Goal: Task Accomplishment & Management: Use online tool/utility

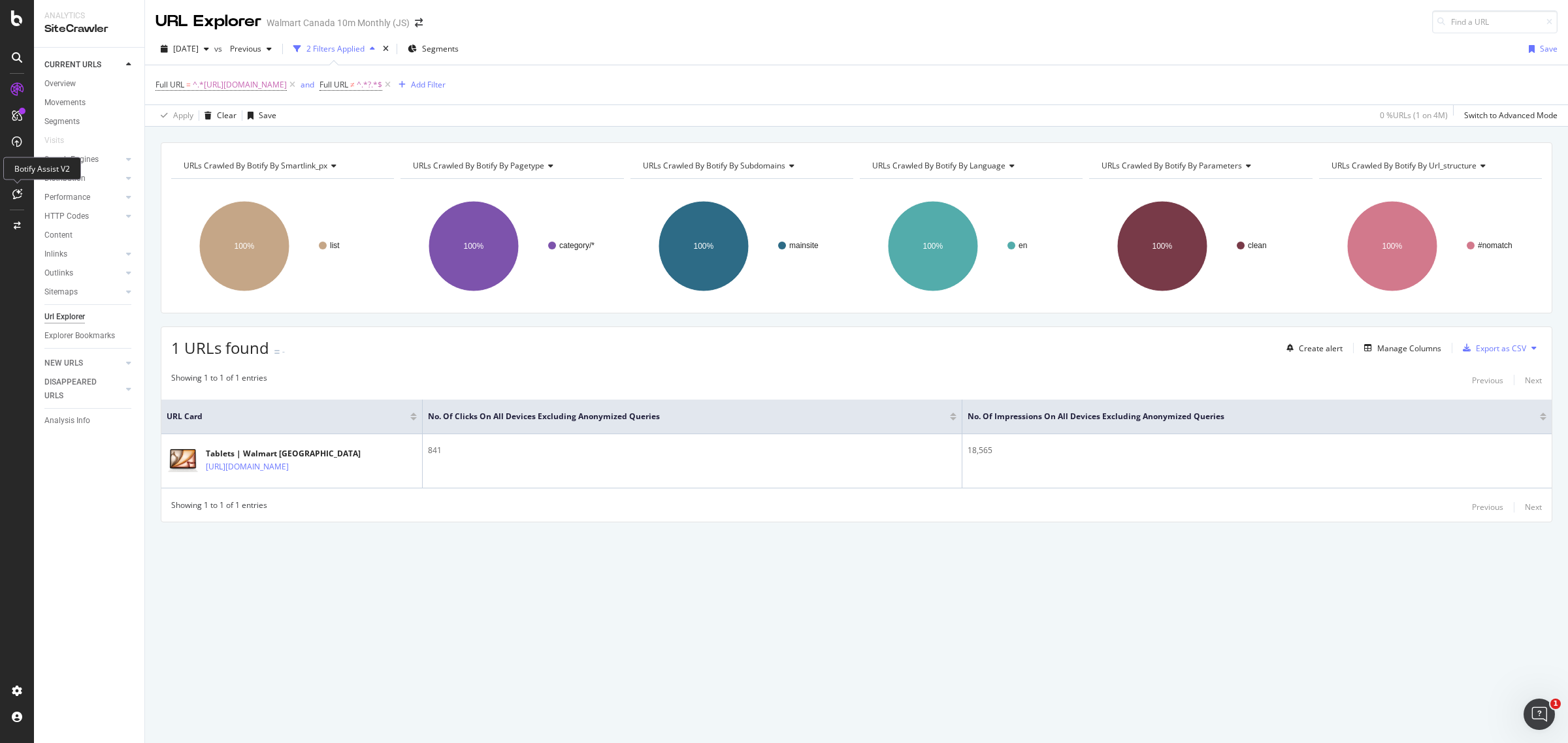
click at [16, 192] on icon at bounding box center [17, 194] width 10 height 11
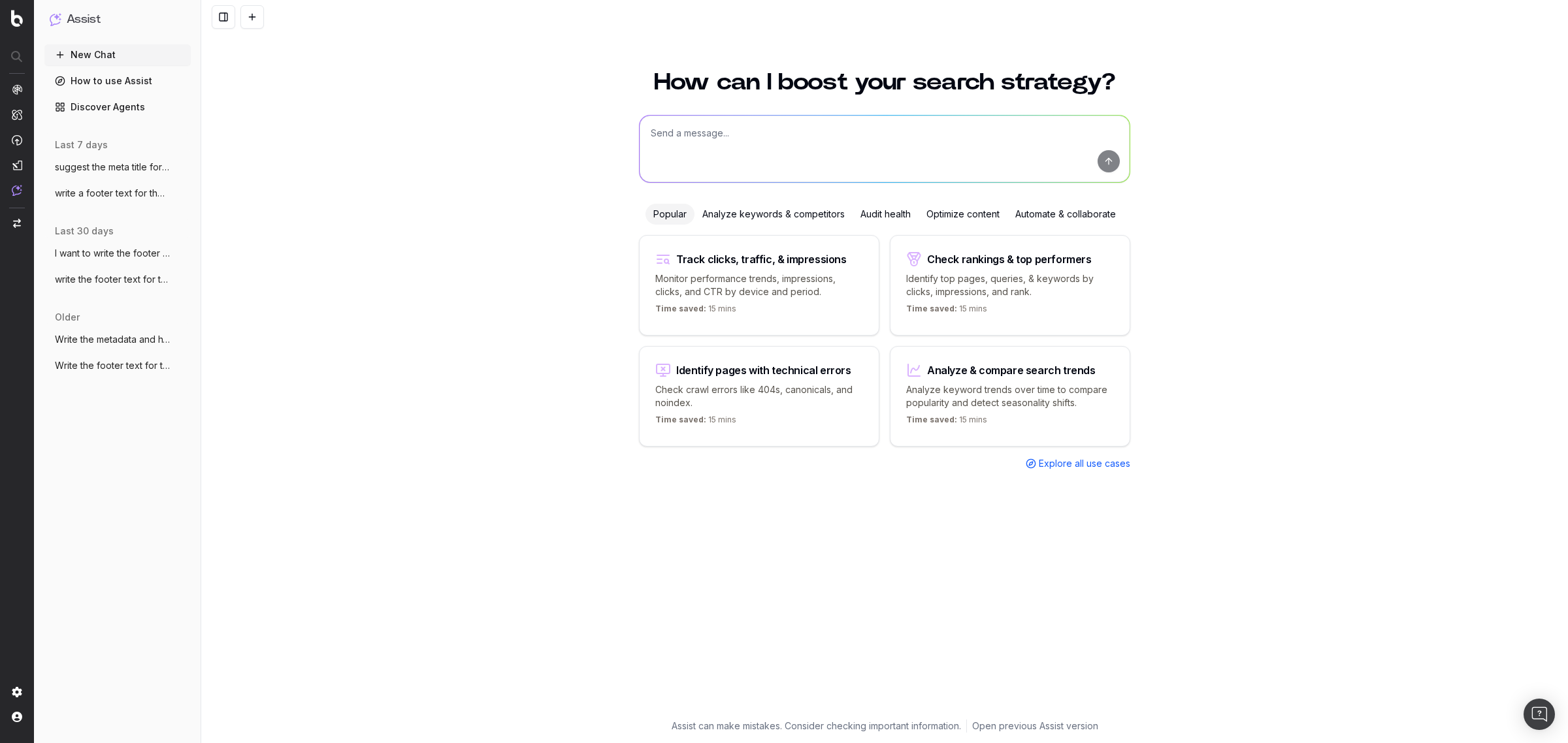
click at [727, 141] on textarea at bounding box center [884, 149] width 490 height 66
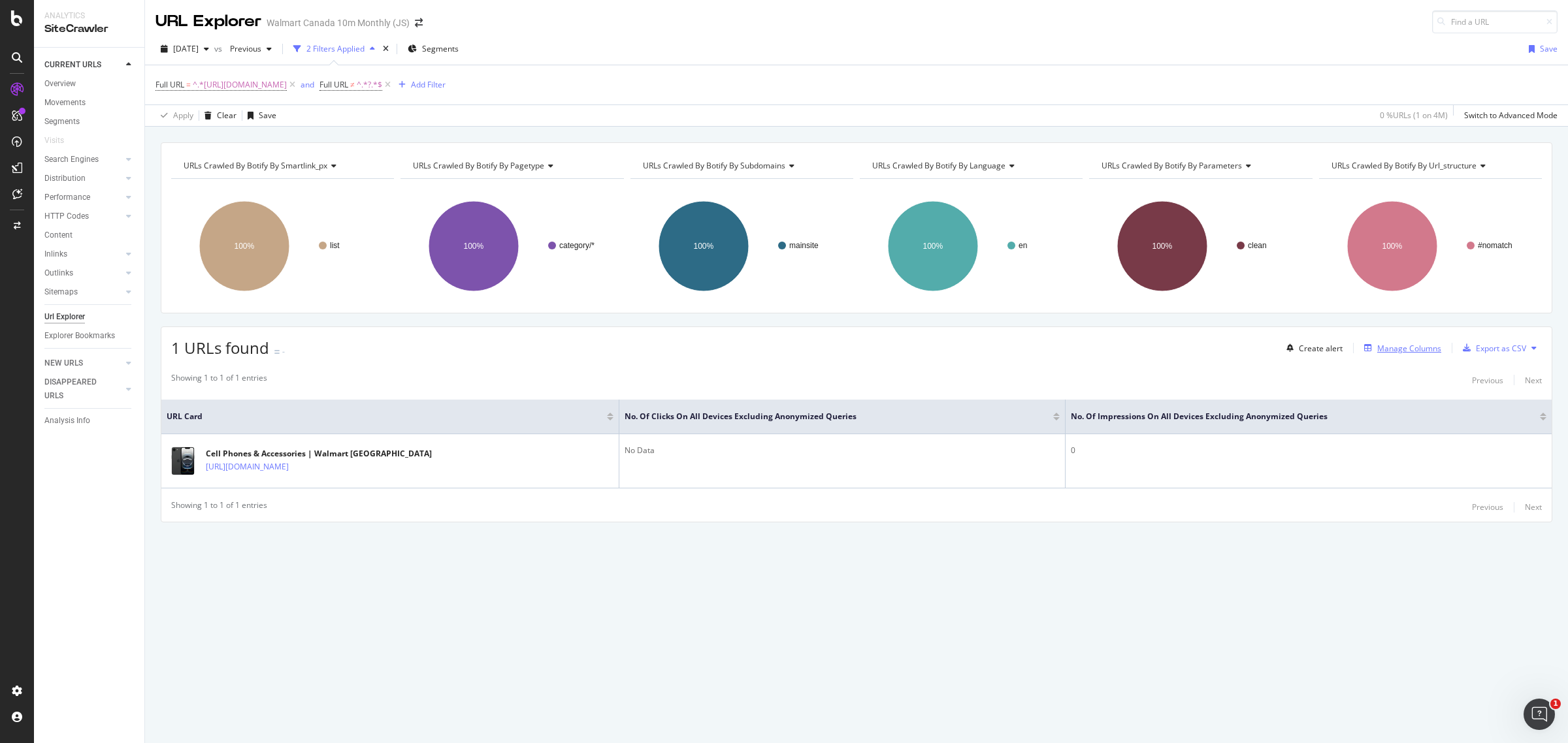
click at [1379, 343] on div "Manage Columns" at bounding box center [1408, 349] width 64 height 11
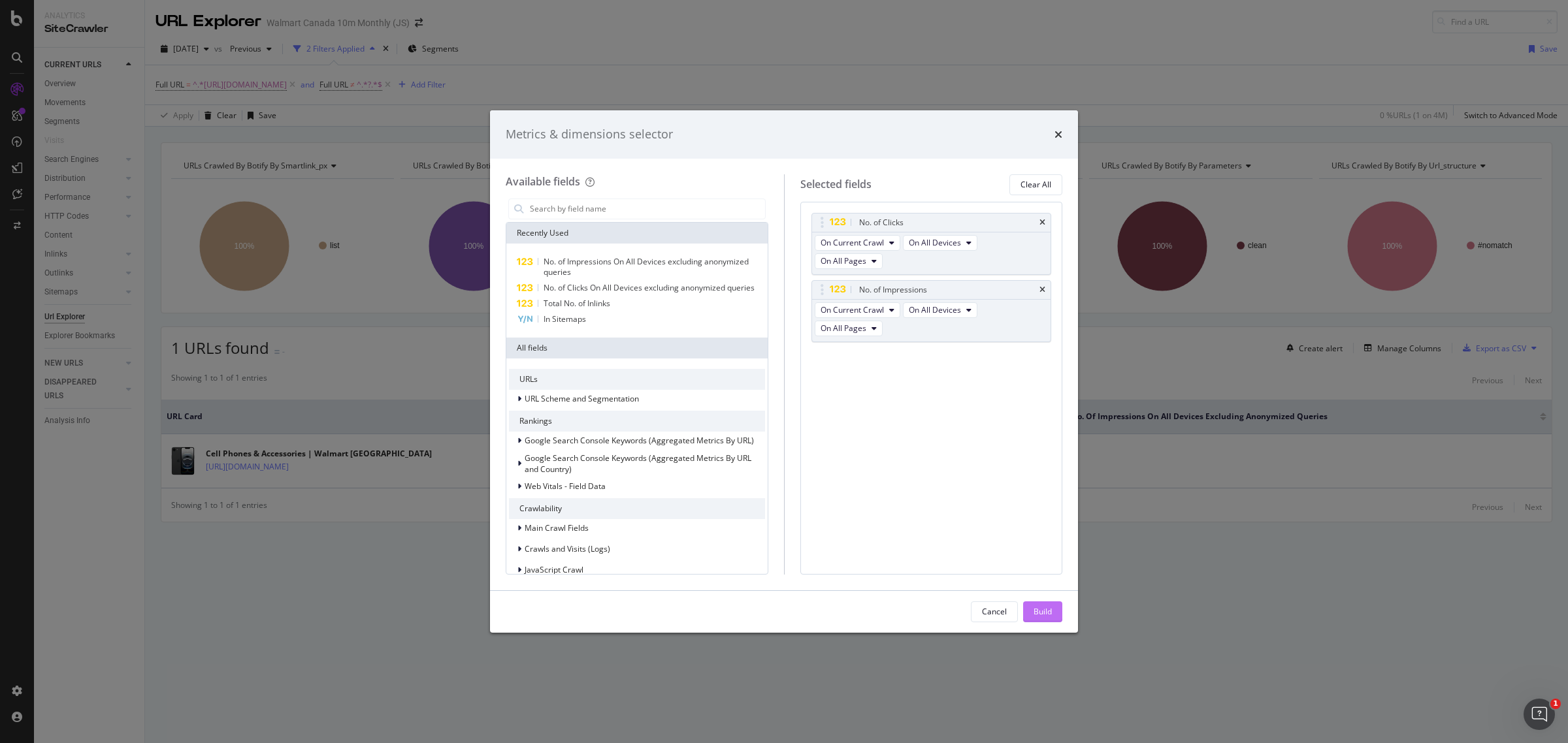
click at [1045, 609] on div "Build" at bounding box center [1043, 611] width 18 height 11
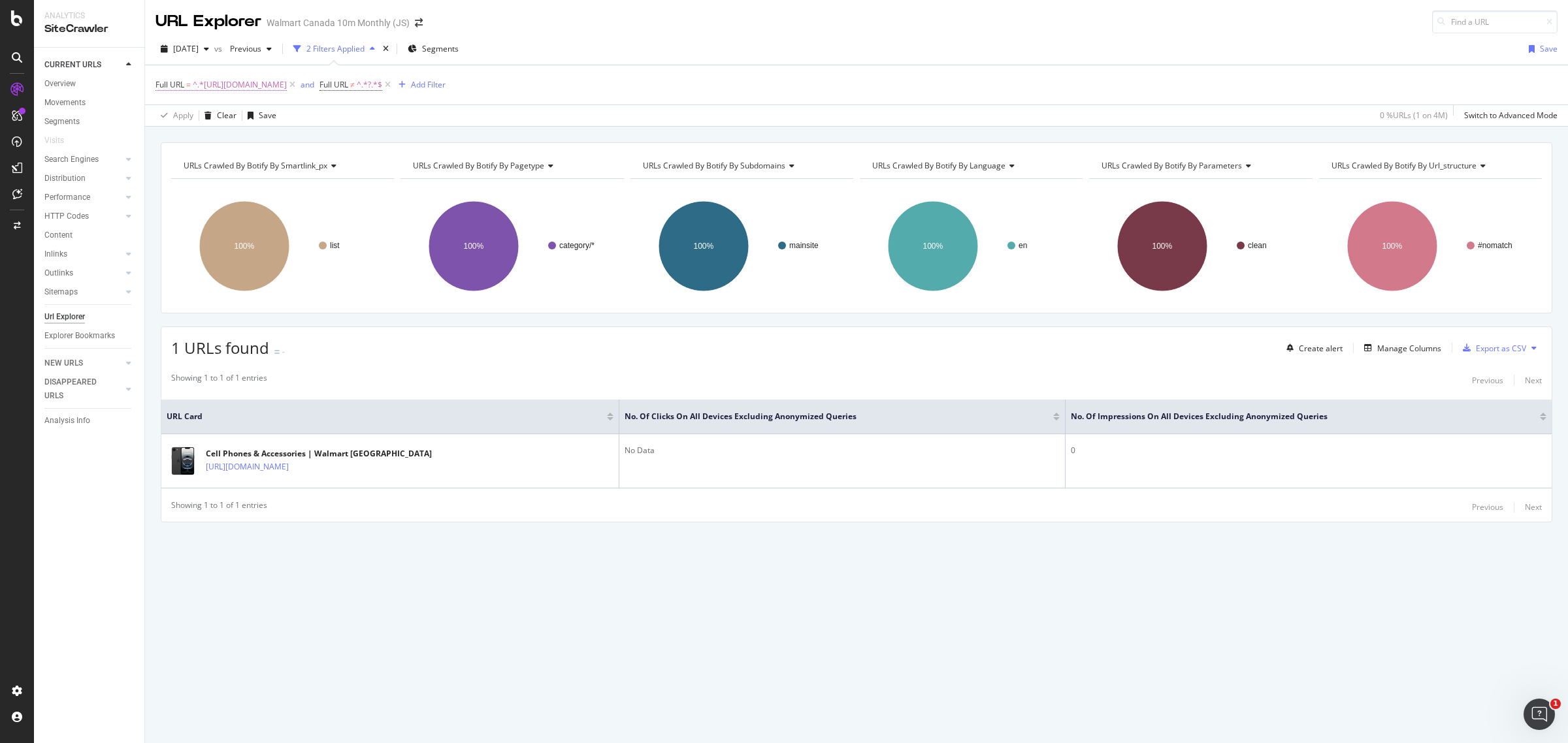
click at [287, 86] on span "^.*https://www.walmart.ca/en/browse/electronics/cell-phones-accessories/10003_2…" at bounding box center [239, 85] width 94 height 18
drag, startPoint x: 298, startPoint y: 133, endPoint x: 301, endPoint y: 147, distance: 14.3
click at [298, 134] on div at bounding box center [299, 139] width 19 height 21
click at [300, 148] on input "text" at bounding box center [238, 139] width 143 height 21
paste input "https://www.walmart.ca/en/cp/electronics/cell-phones-accessories/20135"
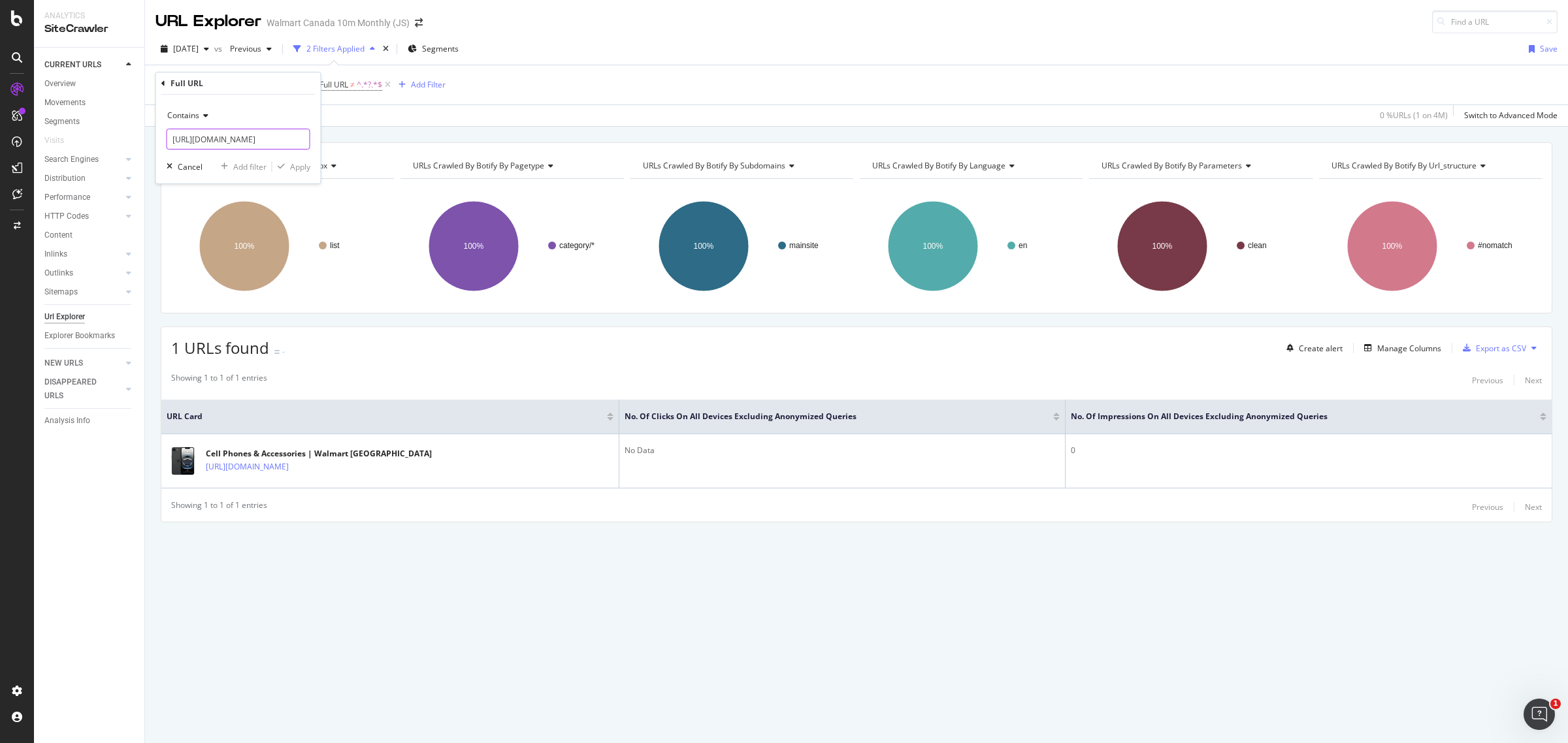
scroll to position [0, 155]
type input "https://www.walmart.ca/en/cp/electronics/cell-phones-accessories/20135"
click at [299, 177] on div "Contains https://www.walmart.ca/en/cp/electronics/cell-phones-accessories/20135…" at bounding box center [238, 139] width 165 height 89
click at [304, 168] on div "Apply" at bounding box center [300, 167] width 21 height 11
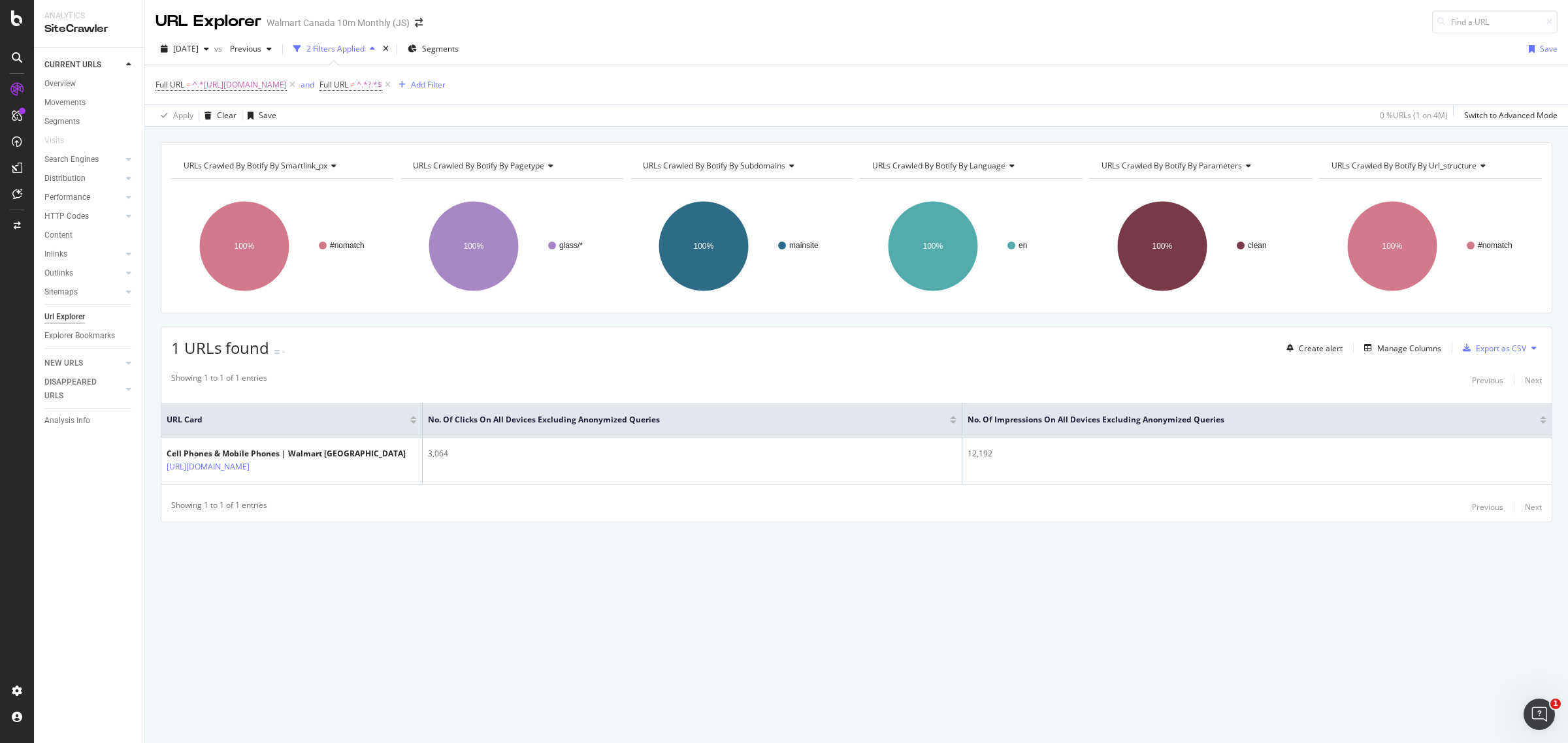
click at [1003, 513] on div "Showing 1 to 1 of 1 entries Previous Next" at bounding box center [856, 506] width 1390 height 15
click at [287, 77] on span "^.*https://www.walmart.ca/en/cp/electronics/cell-phones-accessories/20135.*$" at bounding box center [239, 85] width 94 height 18
click at [302, 138] on icon at bounding box center [300, 139] width 7 height 9
click at [276, 138] on input "text" at bounding box center [238, 139] width 143 height 21
paste input "https://www.walmart.ca/en/browse/electronics/cell-phones-accessories/cell-phone…"
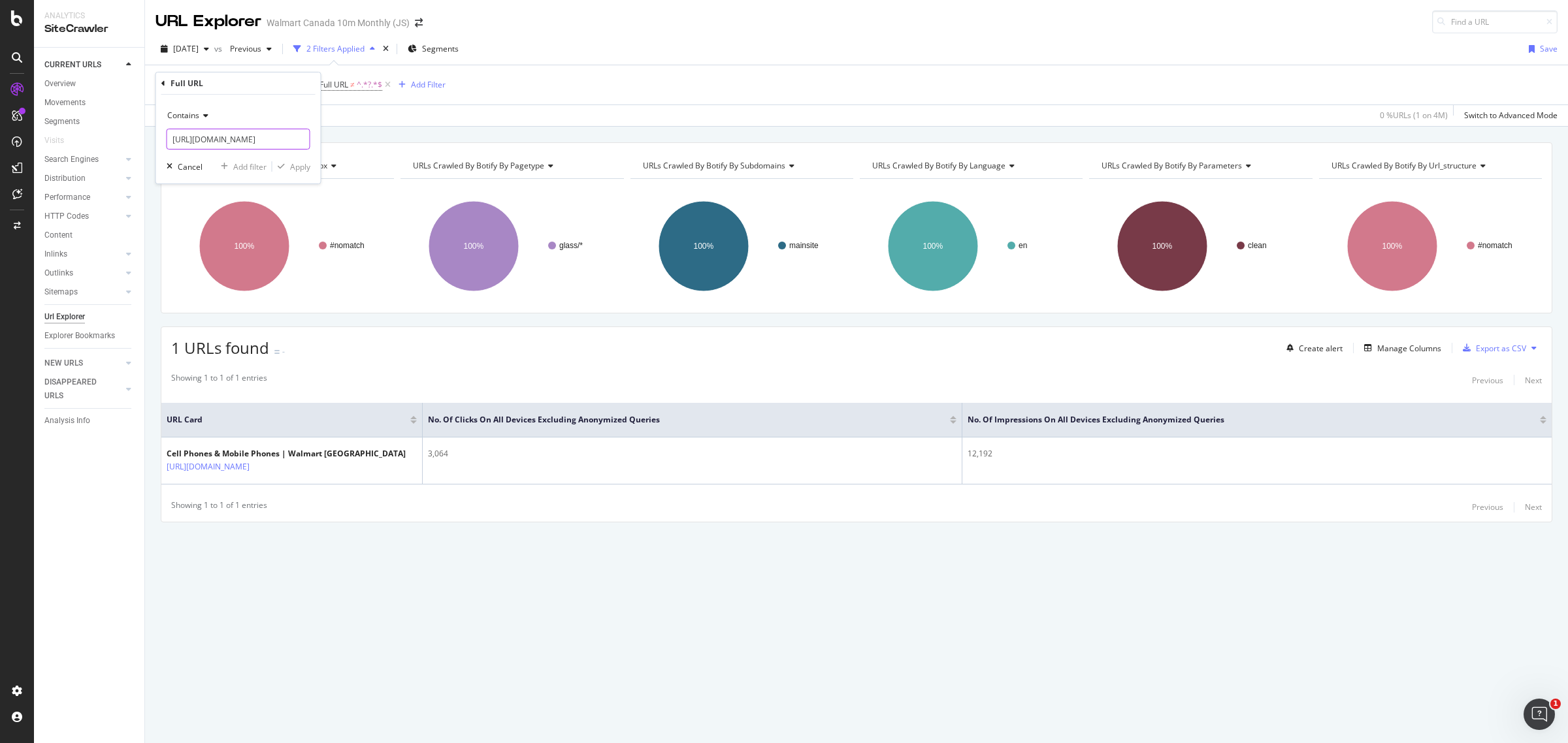
scroll to position [0, 523]
type input "https://www.walmart.ca/en/browse/electronics/cell-phones-accessories/cell-phone…"
click at [290, 162] on div "Apply" at bounding box center [300, 167] width 21 height 11
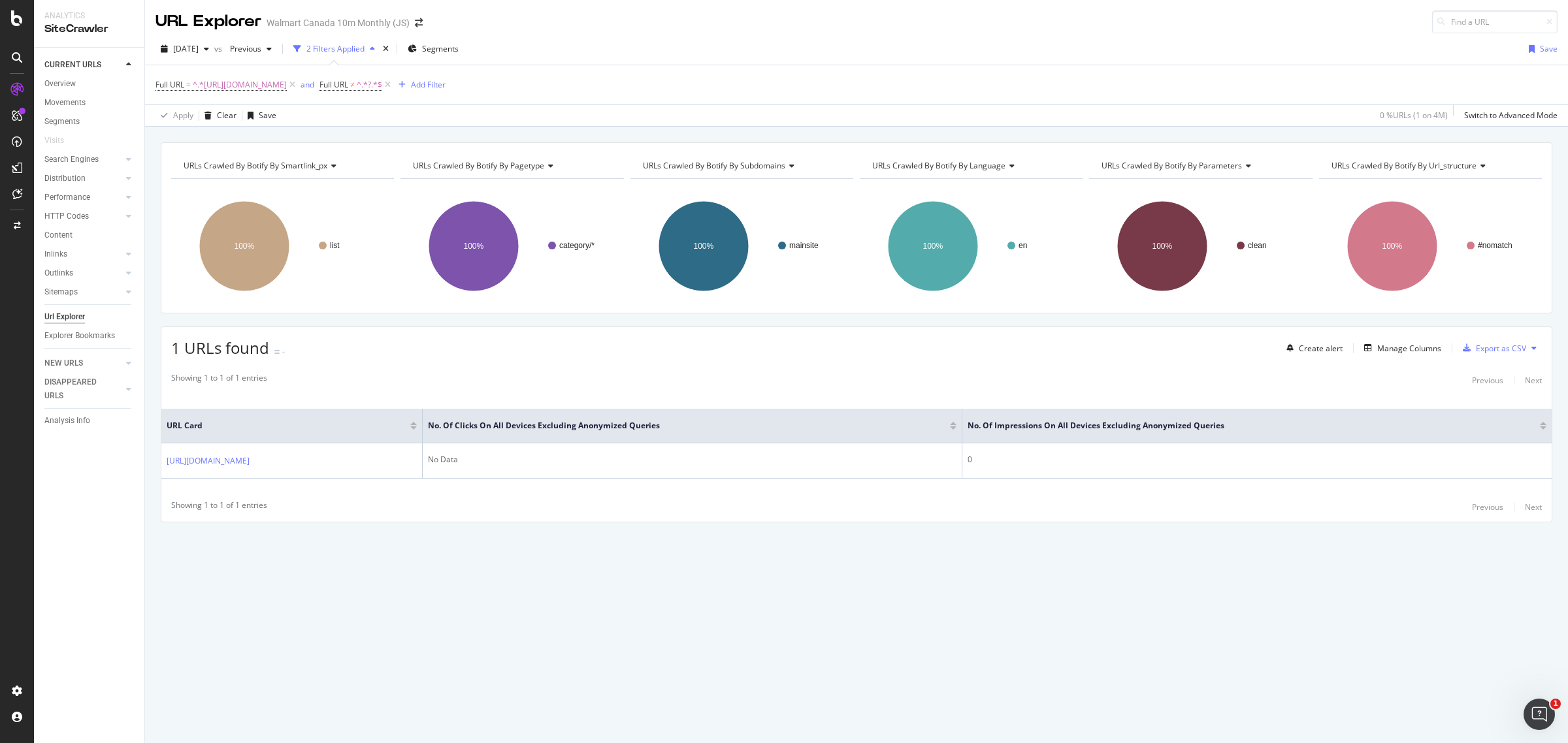
click at [893, 539] on div "URLs Crawled By Botify By smartlink_px Chart (by Value) Table Expand Export as …" at bounding box center [856, 355] width 1423 height 426
